Goal: Use online tool/utility: Utilize a website feature to perform a specific function

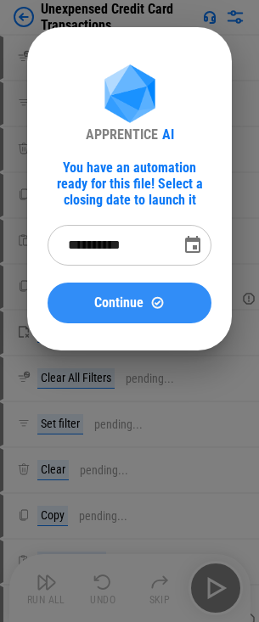
click at [145, 47] on button "Continue" at bounding box center [130, 303] width 164 height 41
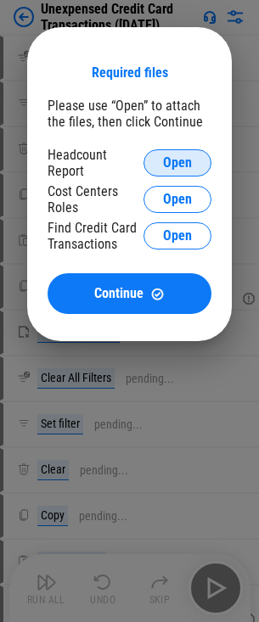
click at [169, 47] on span "Open" at bounding box center [177, 163] width 29 height 14
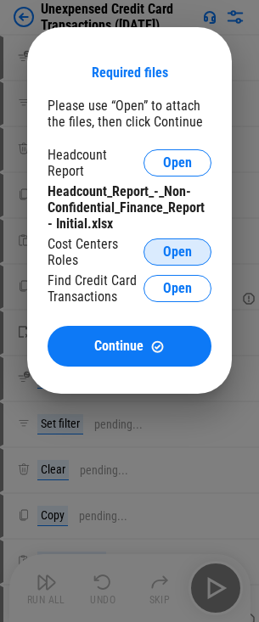
click at [185, 47] on span "Open" at bounding box center [177, 252] width 29 height 14
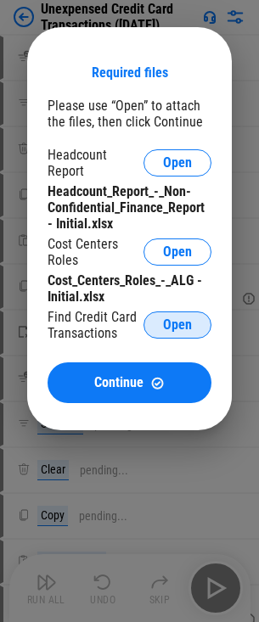
click at [187, 47] on button "Open" at bounding box center [177, 324] width 68 height 27
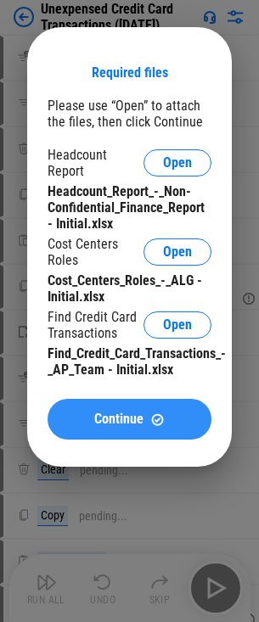
click at [159, 47] on img at bounding box center [157, 419] width 14 height 14
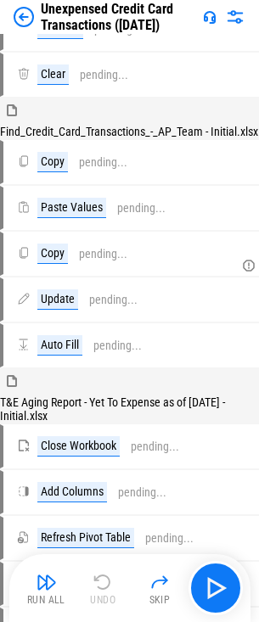
scroll to position [1273, 0]
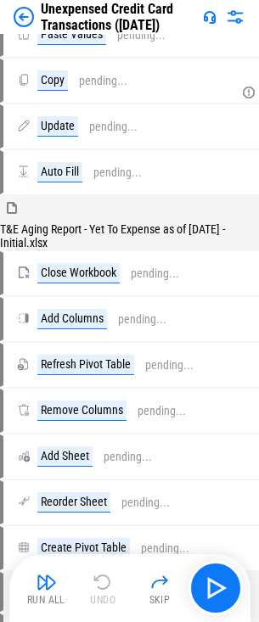
click at [20, 21] on img at bounding box center [24, 17] width 20 height 20
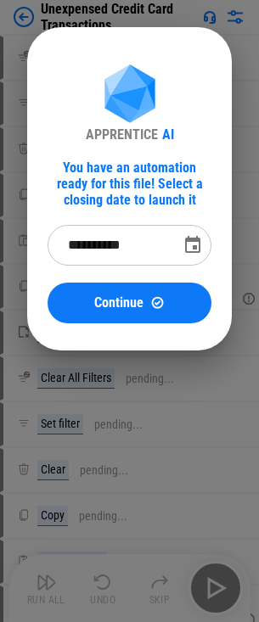
click at [115, 289] on button "Continue" at bounding box center [130, 303] width 164 height 41
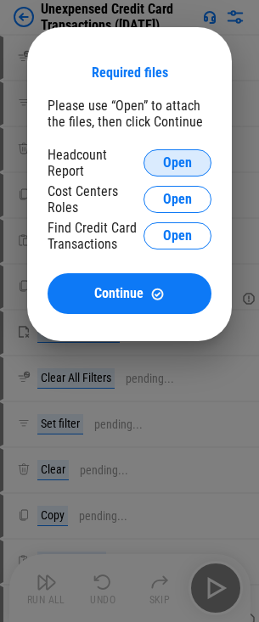
click at [180, 160] on span "Open" at bounding box center [177, 163] width 29 height 14
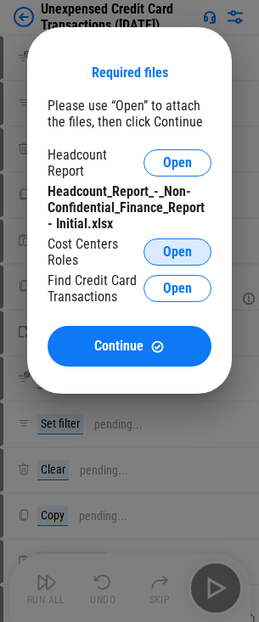
click at [186, 245] on span "Open" at bounding box center [177, 252] width 29 height 14
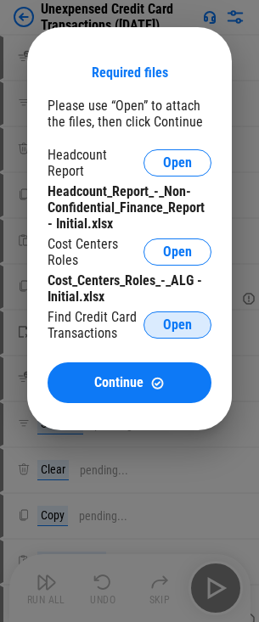
click at [154, 322] on button "Open" at bounding box center [177, 324] width 68 height 27
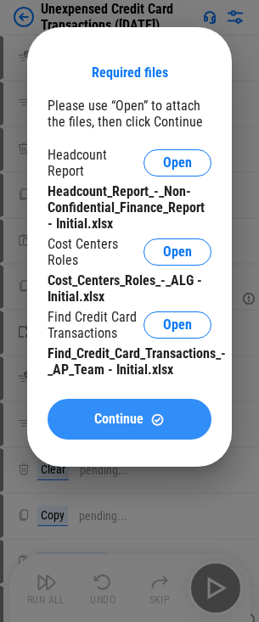
click at [122, 426] on span "Continue" at bounding box center [118, 419] width 49 height 14
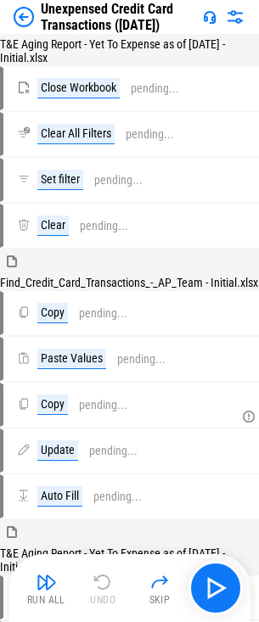
scroll to position [1273, 0]
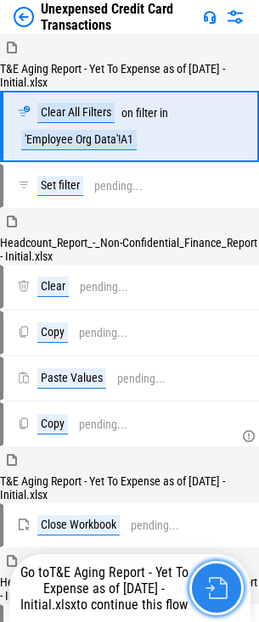
click at [216, 583] on img "button" at bounding box center [216, 588] width 22 height 22
click at [215, 592] on img "button" at bounding box center [216, 588] width 22 height 22
click at [226, 595] on img "button" at bounding box center [216, 588] width 22 height 22
click at [204, 596] on button "button" at bounding box center [216, 588] width 54 height 54
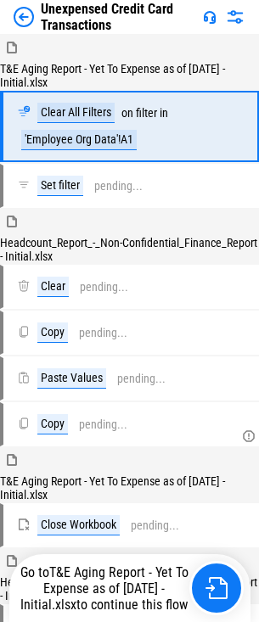
click at [22, 17] on img at bounding box center [24, 17] width 20 height 20
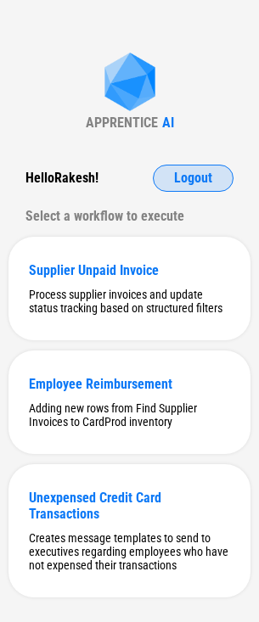
click at [177, 171] on span "Logout" at bounding box center [193, 178] width 38 height 14
